Goal: Navigation & Orientation: Understand site structure

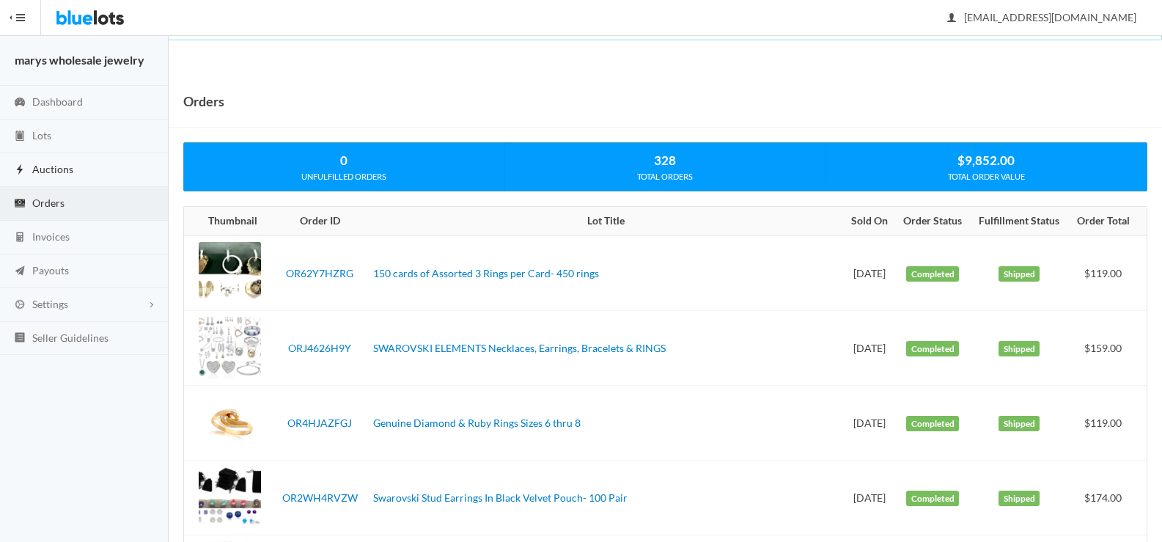
click at [88, 167] on link "Auctions" at bounding box center [84, 170] width 169 height 34
click at [42, 133] on span "Lots" at bounding box center [41, 135] width 19 height 12
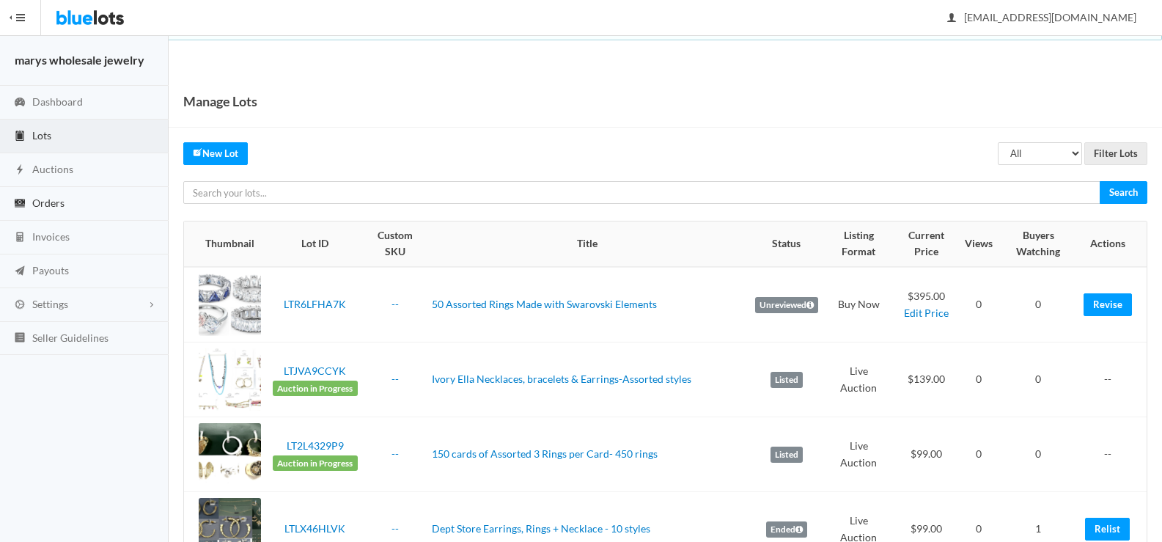
click at [50, 207] on span "Orders" at bounding box center [48, 202] width 32 height 12
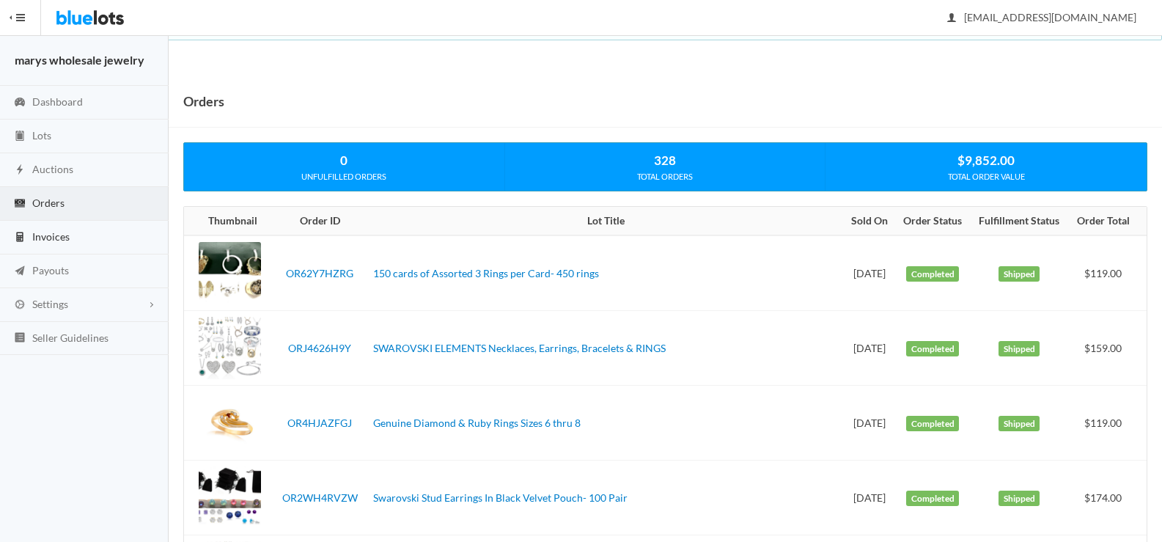
click at [68, 237] on span "Invoices" at bounding box center [50, 236] width 37 height 12
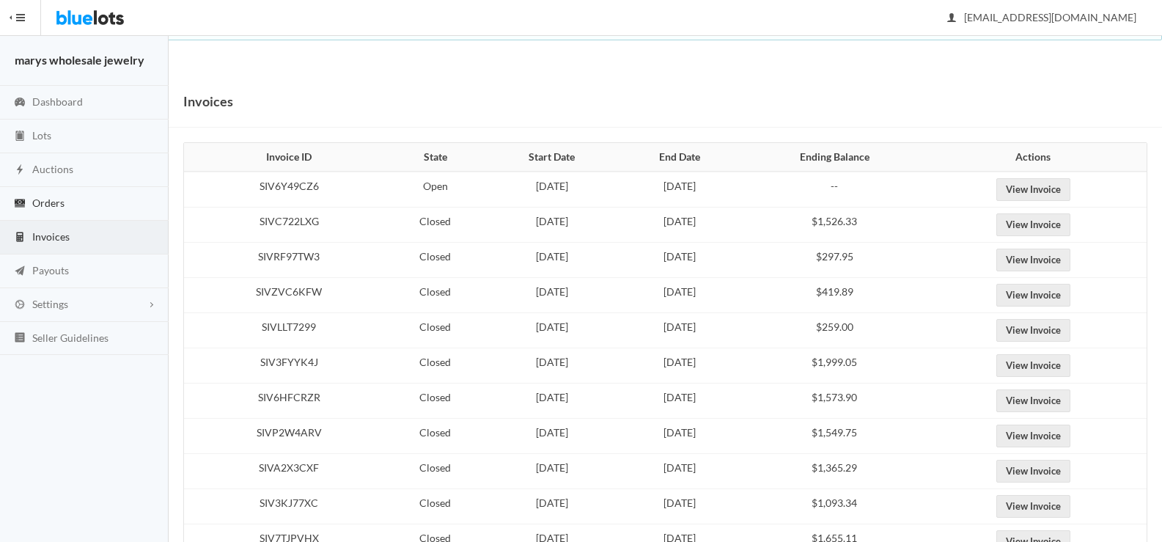
click at [58, 202] on span "Orders" at bounding box center [48, 202] width 32 height 12
